Goal: Task Accomplishment & Management: Use online tool/utility

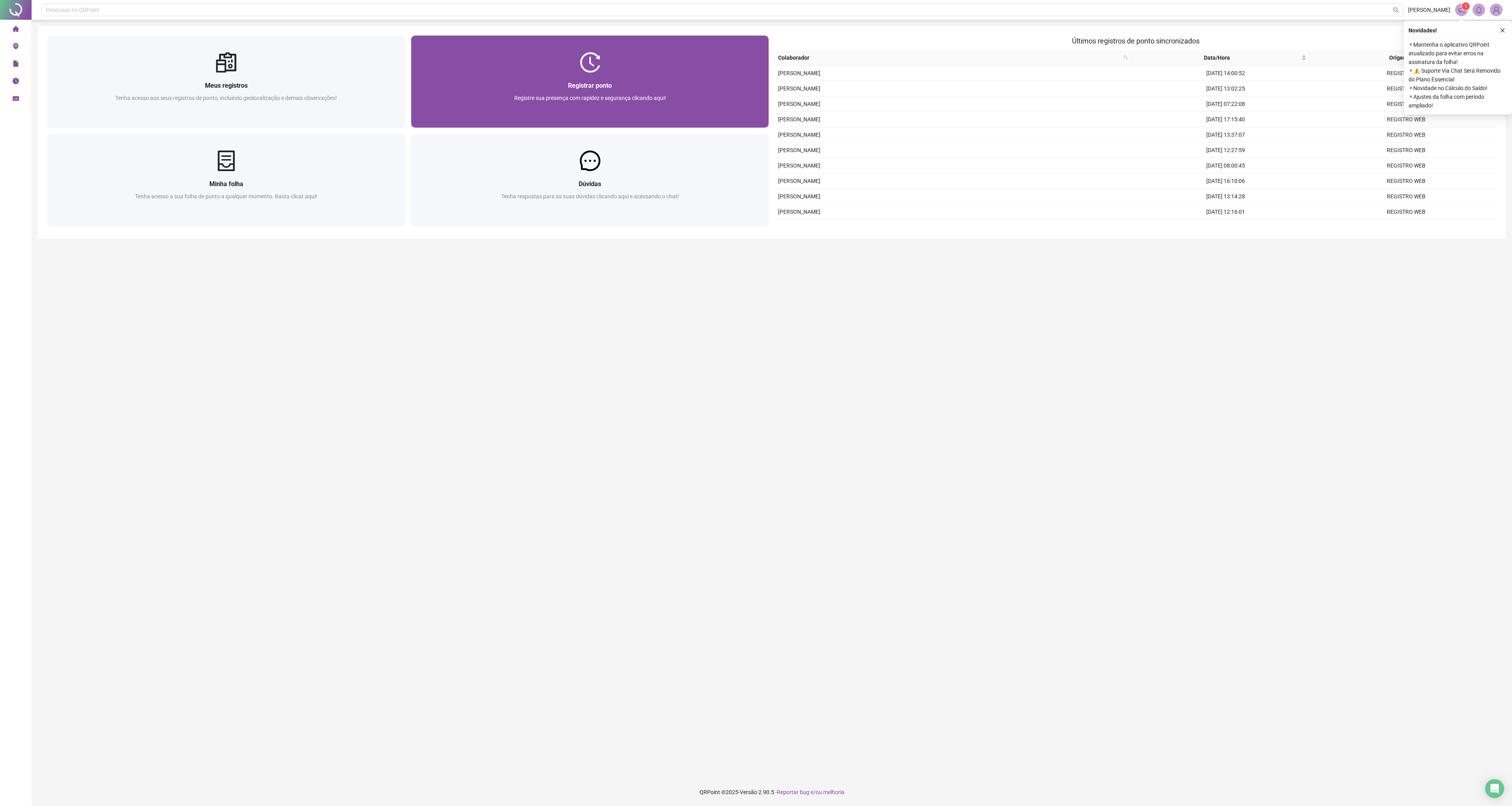
click at [602, 53] on div at bounding box center [589, 62] width 357 height 21
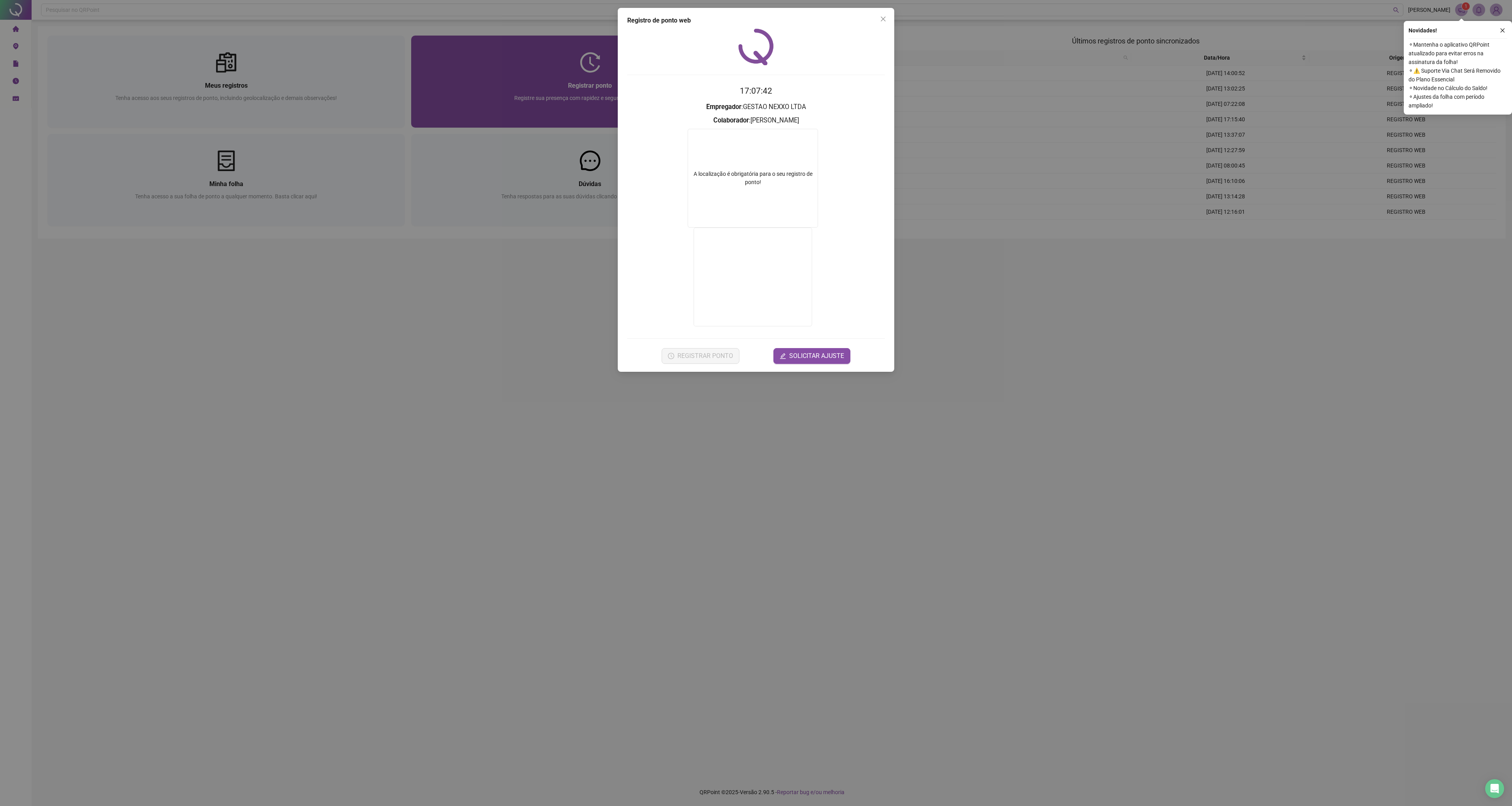
drag, startPoint x: 448, startPoint y: 410, endPoint x: 675, endPoint y: 107, distance: 378.6
click at [448, 415] on div "Registro de ponto web 17:07:42 Empregador : GESTAO NEXXO LTDA Colaborador : [PE…" at bounding box center [756, 403] width 1512 height 806
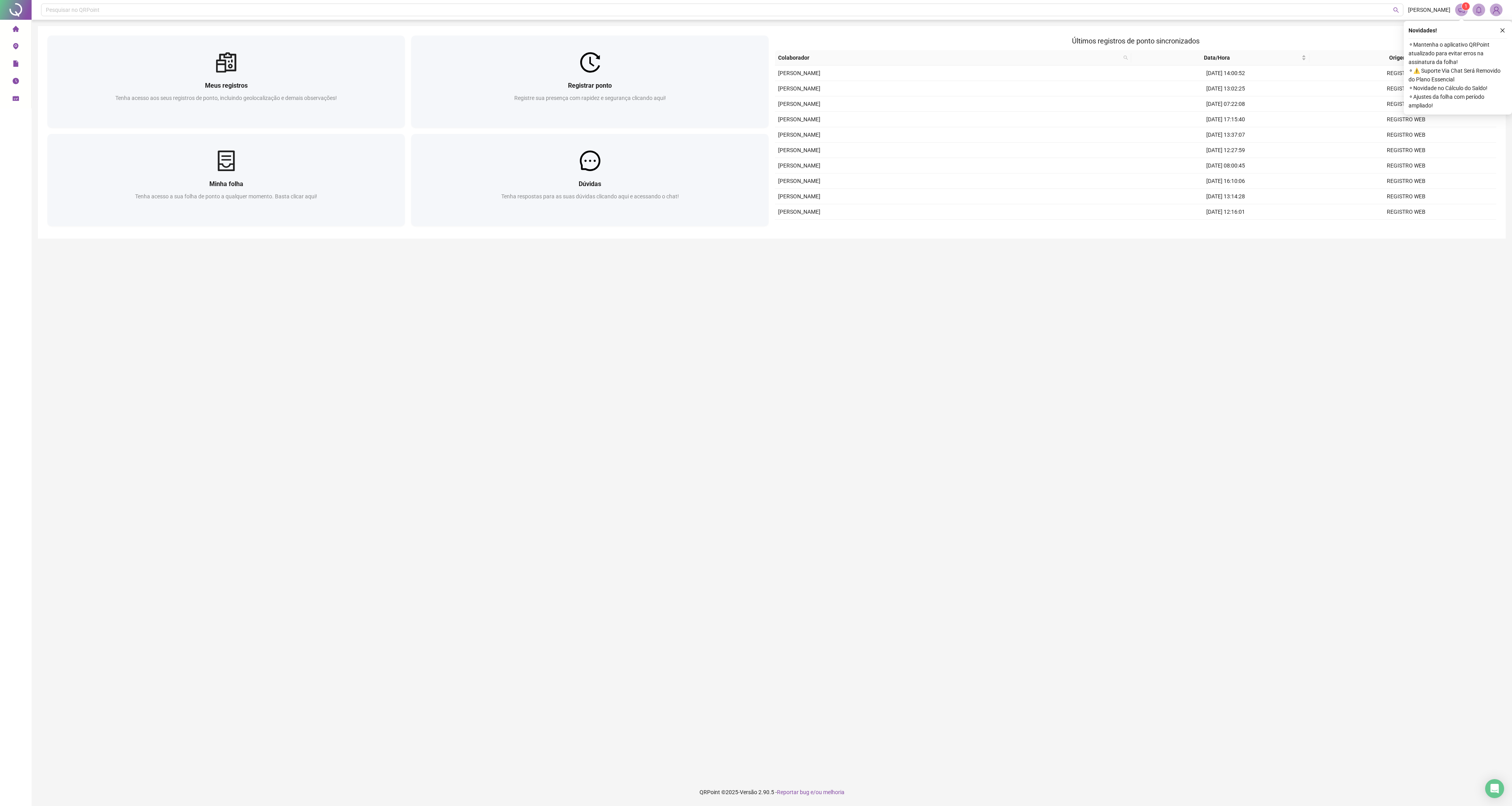
click at [824, 602] on main "Meus registros Tenha acesso aos seus registros de ponto, incluindo geolocalizaç…" at bounding box center [772, 399] width 1468 height 746
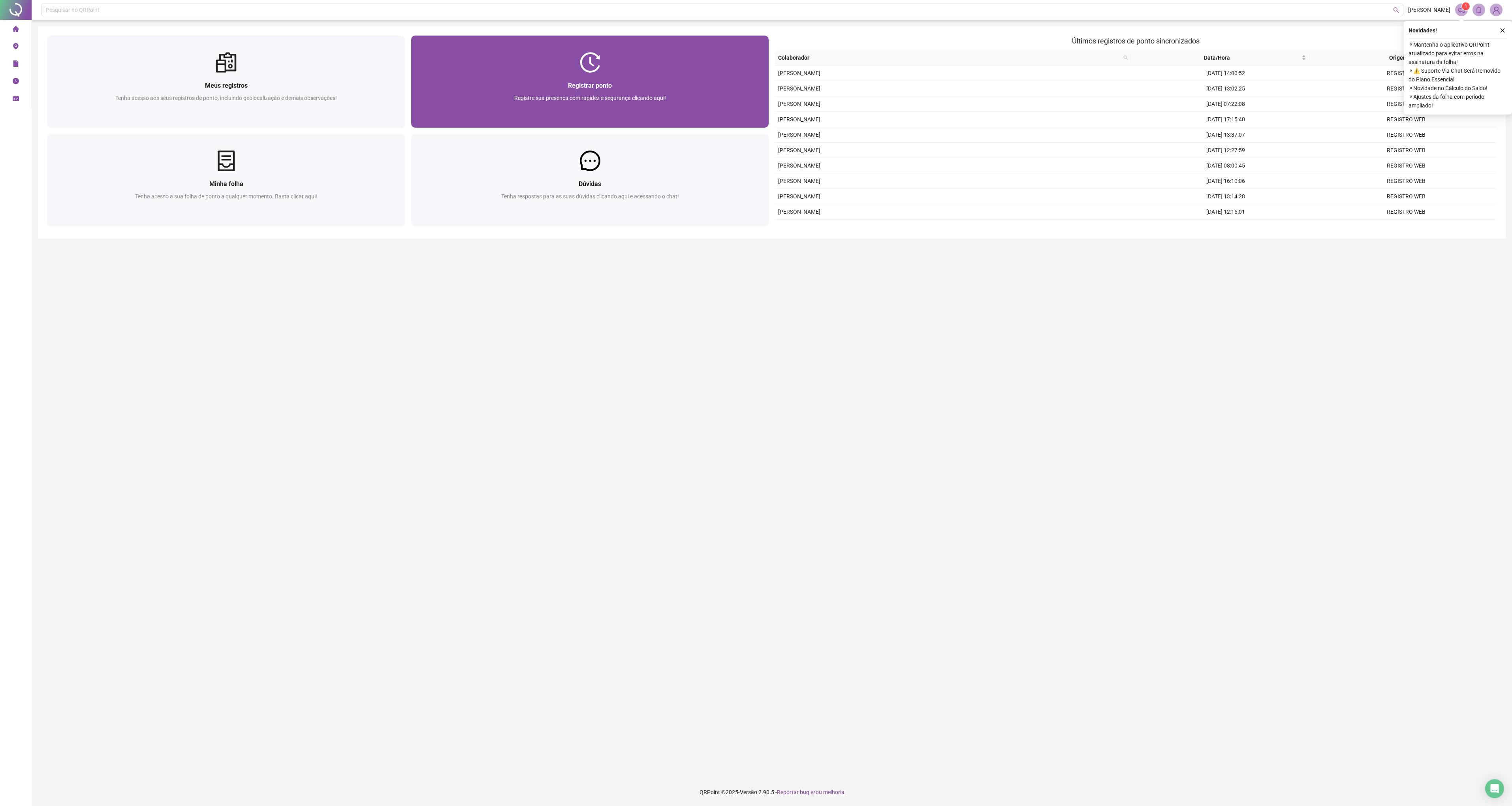
click at [543, 121] on div "Registrar ponto Registre sua presença com rapidez e segurança clicando aqui!" at bounding box center [589, 101] width 357 height 55
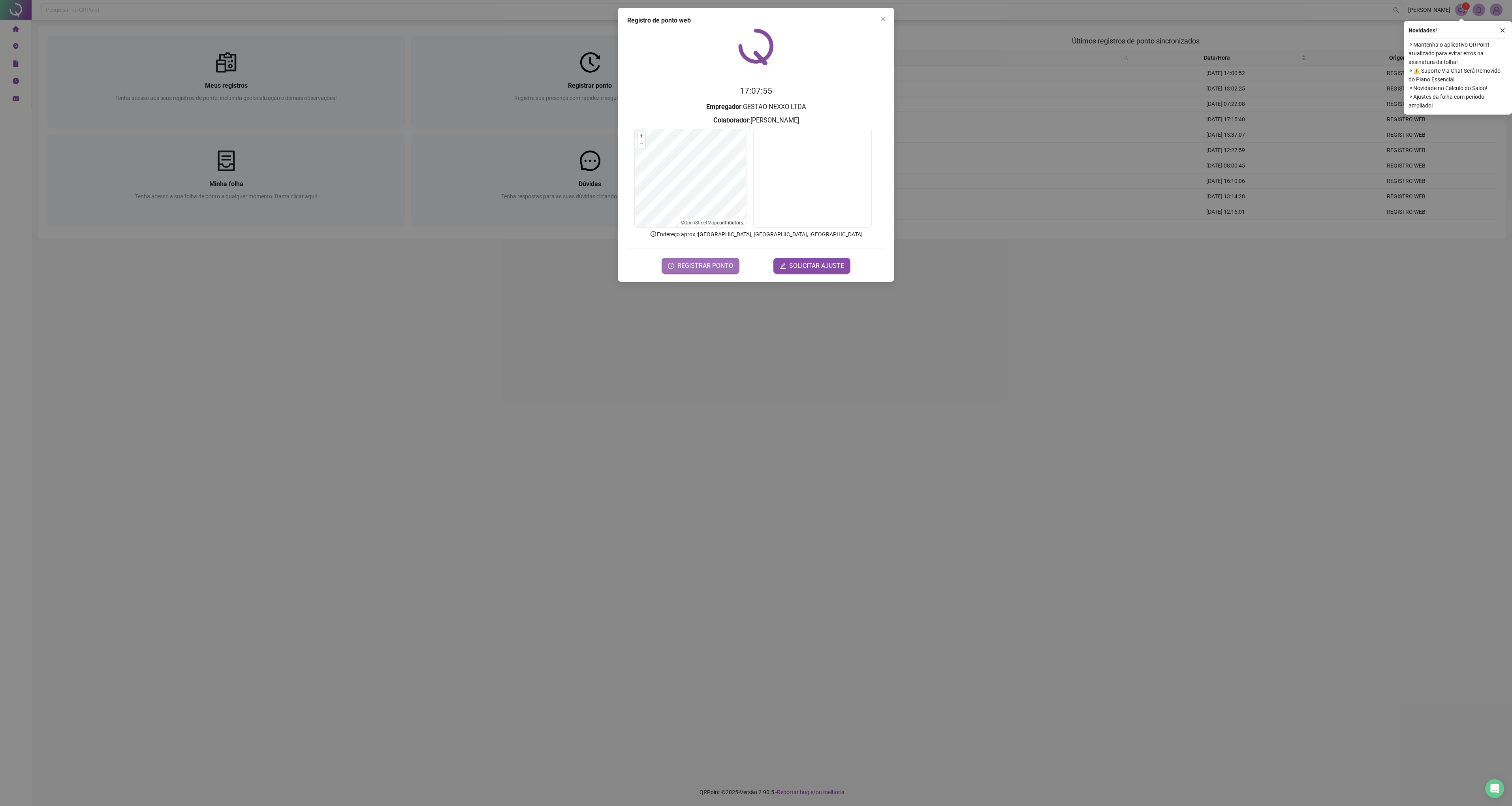
click at [711, 259] on button "REGISTRAR PONTO" at bounding box center [700, 266] width 78 height 16
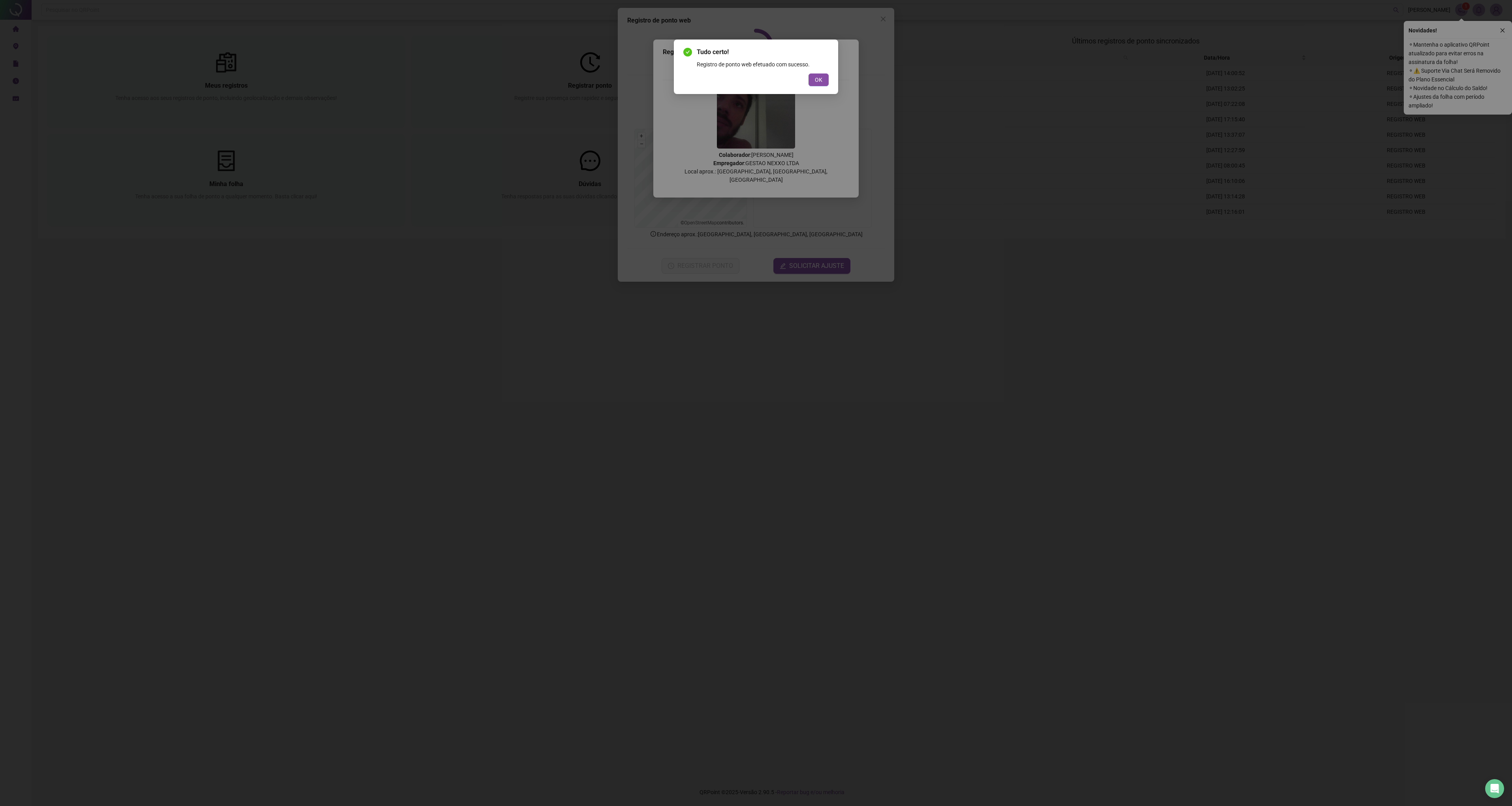
click at [821, 83] on span "OK" at bounding box center [818, 80] width 7 height 9
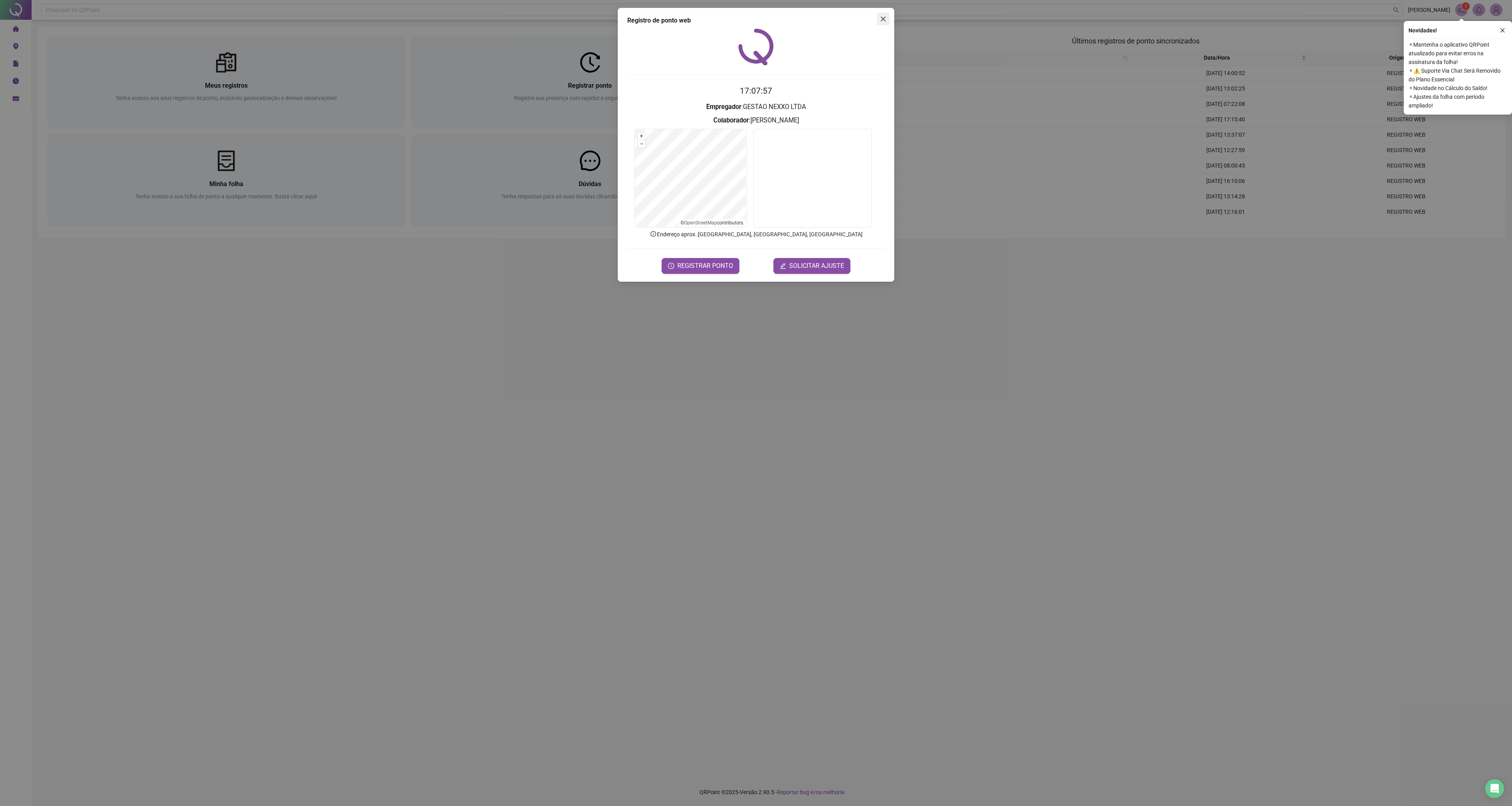
click at [883, 18] on icon "close" at bounding box center [883, 19] width 6 height 6
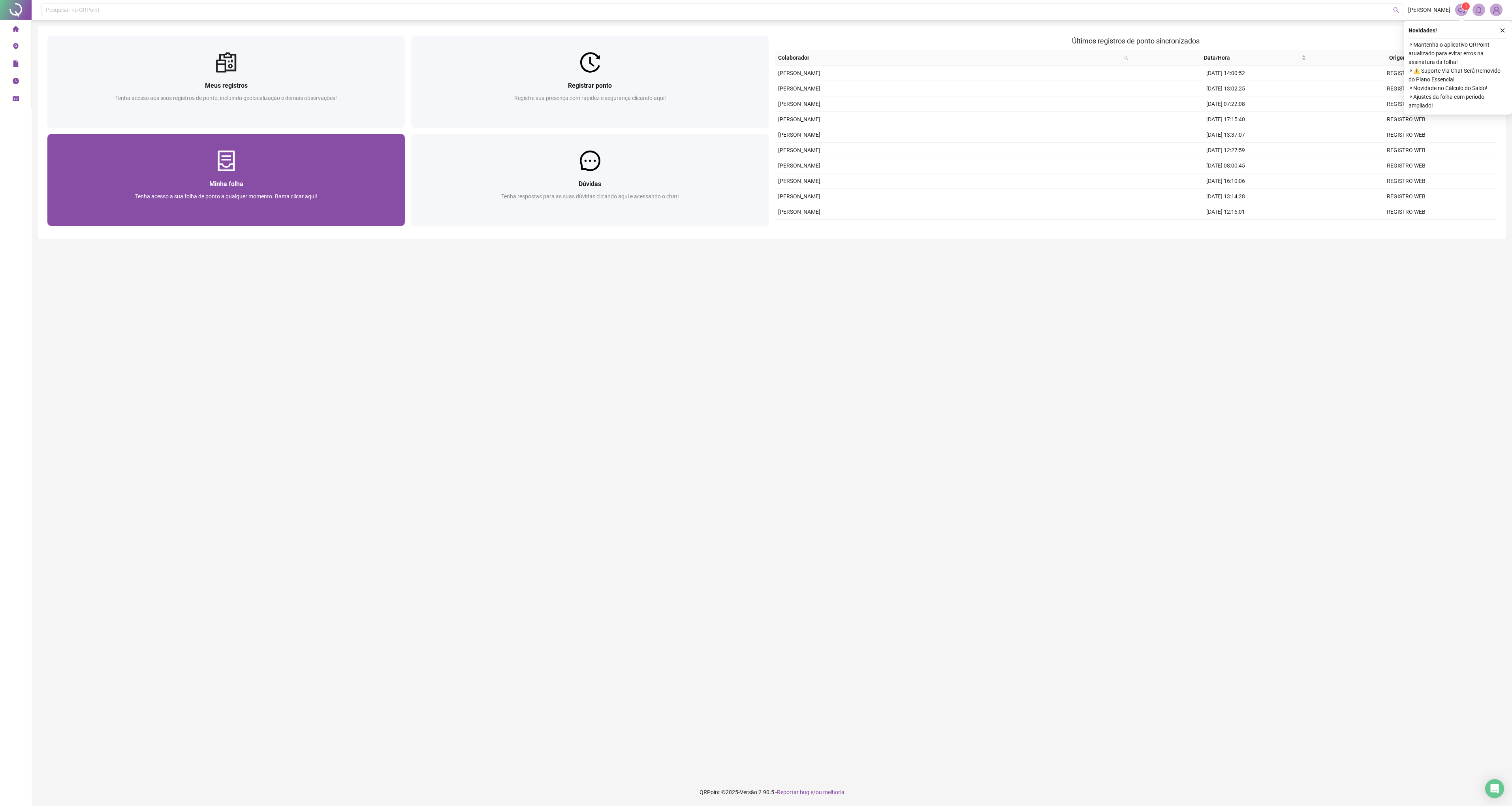
drag, startPoint x: 154, startPoint y: 425, endPoint x: 137, endPoint y: 163, distance: 262.6
click at [154, 382] on main "Meus registros Tenha acesso aos seus registros de ponto, incluindo geolocalizaç…" at bounding box center [772, 399] width 1468 height 746
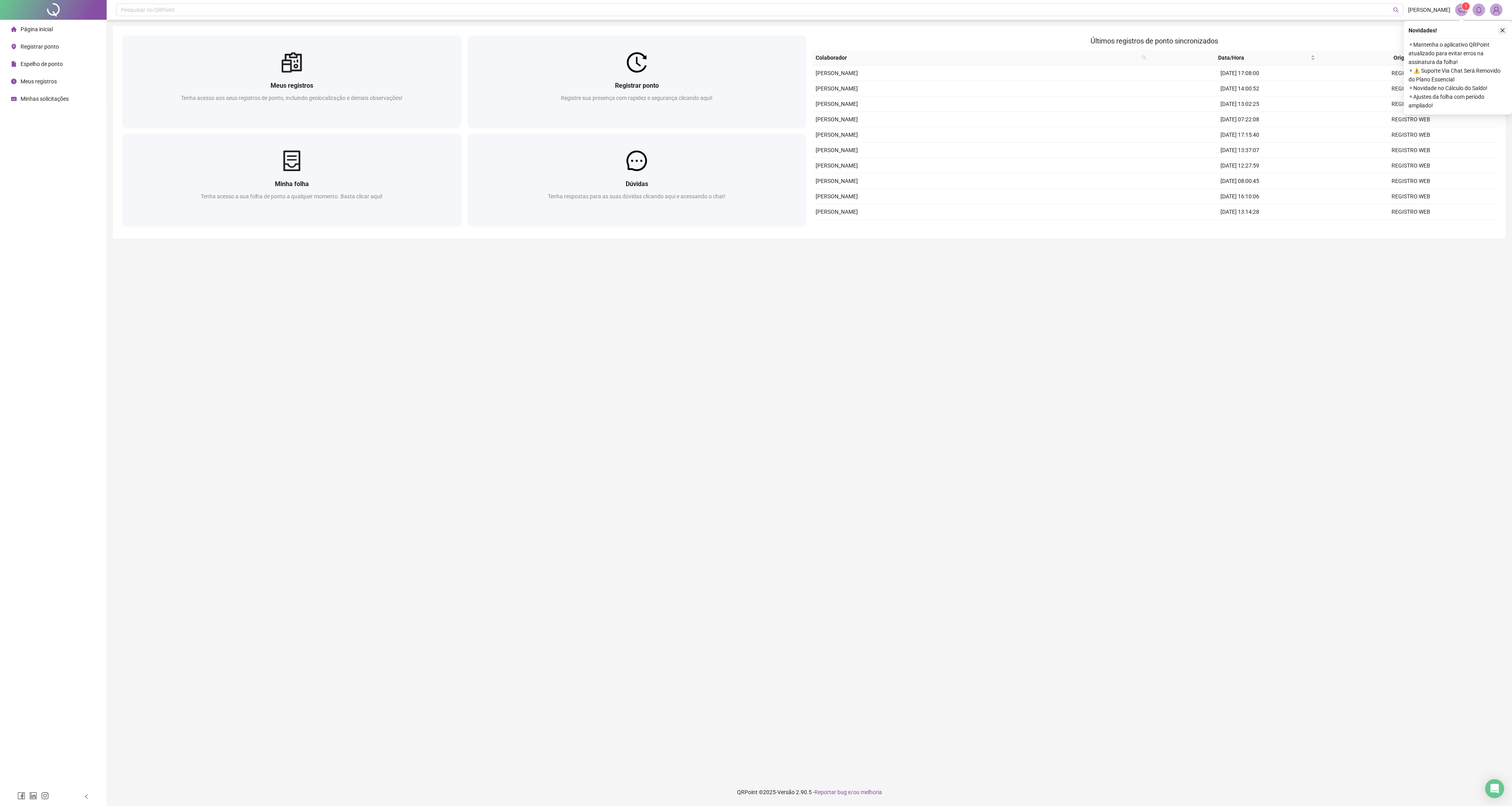
click at [1499, 32] on button "button" at bounding box center [1502, 30] width 10 height 10
click at [1287, 515] on main "Meus registros Tenha acesso aos seus registros de ponto, incluindo geolocalizaç…" at bounding box center [809, 399] width 1393 height 746
click at [1226, 506] on main "Meus registros Tenha acesso aos seus registros de ponto, incluindo geolocalizaç…" at bounding box center [809, 399] width 1393 height 746
click at [1507, 37] on div "Novidades ! ⚬ Mantenha o aplicativo QRPoint atualizado para evitar erros na ass…" at bounding box center [1458, 67] width 108 height 94
click at [1503, 31] on icon "close" at bounding box center [1502, 30] width 5 height 5
